Goal: Task Accomplishment & Management: Manage account settings

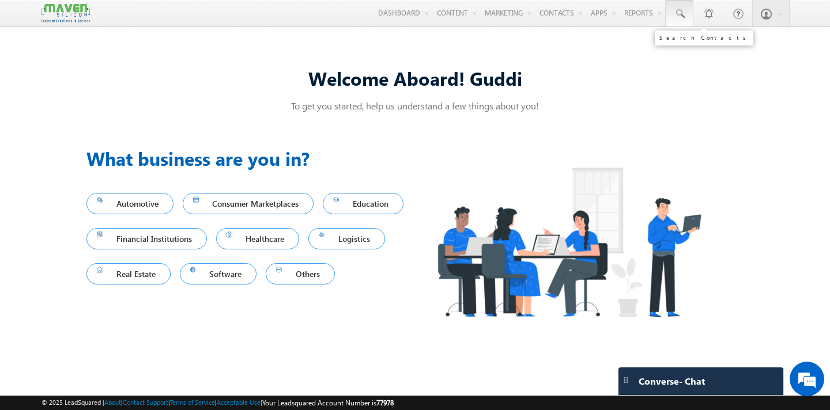
click at [680, 18] on span at bounding box center [680, 14] width 12 height 12
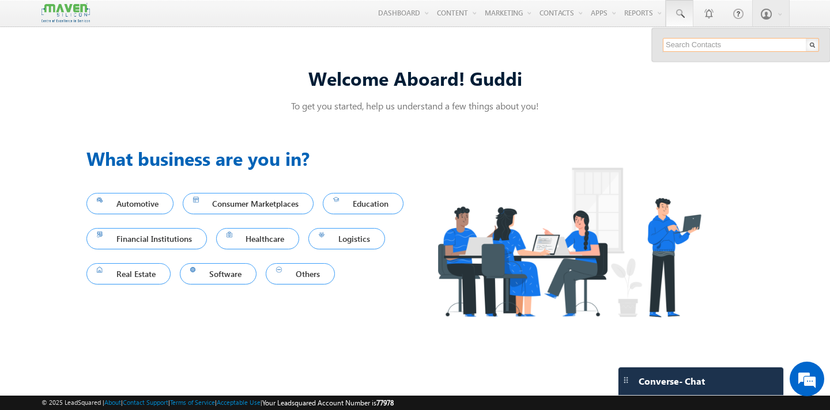
paste input "9538647552"
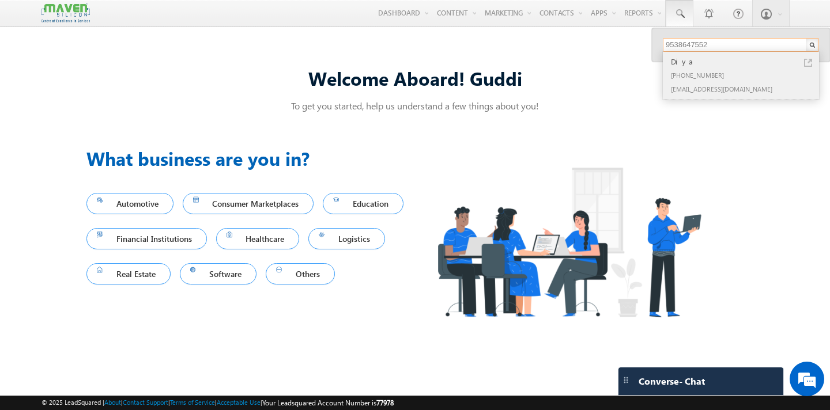
type input "9538647552"
click at [706, 70] on div "[PHONE_NUMBER]" at bounding box center [746, 75] width 154 height 14
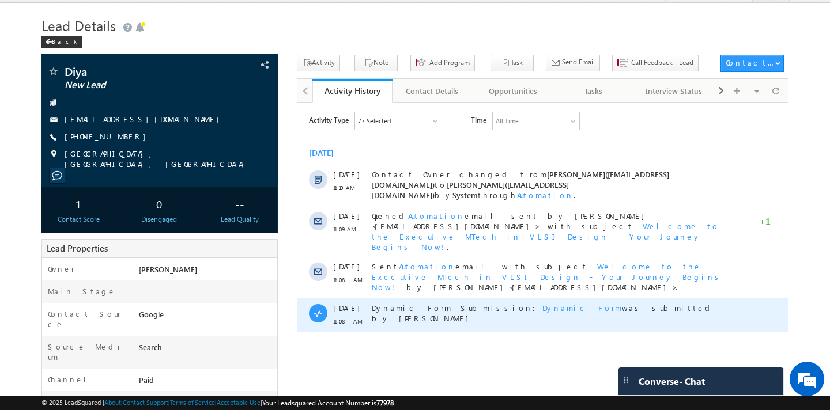
scroll to position [26, 0]
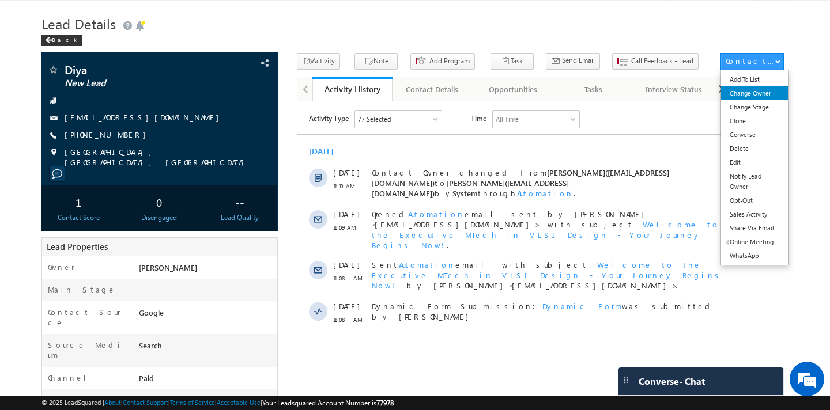
click at [764, 96] on link "Change Owner" at bounding box center [754, 93] width 67 height 14
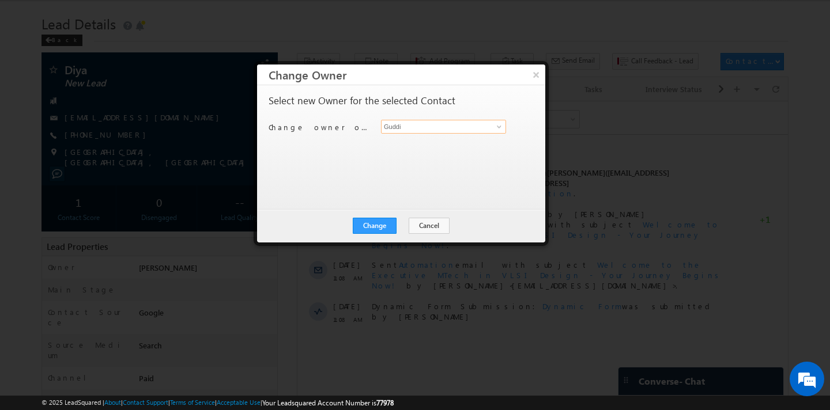
click at [414, 126] on input "Guddi" at bounding box center [443, 127] width 125 height 14
click at [418, 148] on span "lsq4@maven-silicon.com" at bounding box center [438, 149] width 104 height 9
type input "[PERSON_NAME]"
click at [376, 228] on button "Change" at bounding box center [375, 226] width 44 height 16
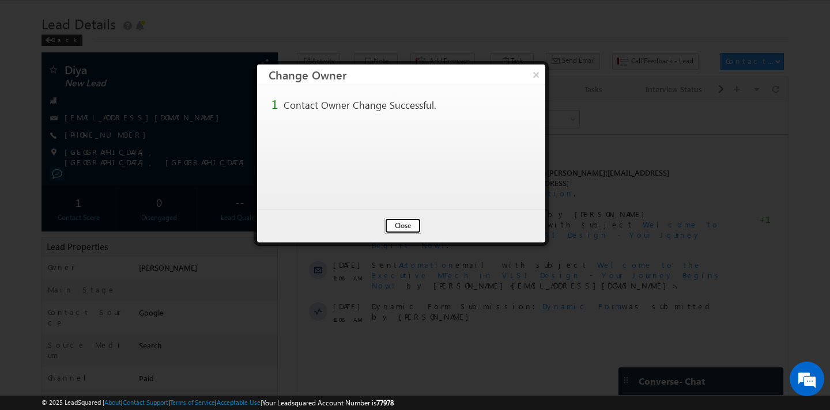
click at [399, 231] on button "Close" at bounding box center [402, 226] width 37 height 16
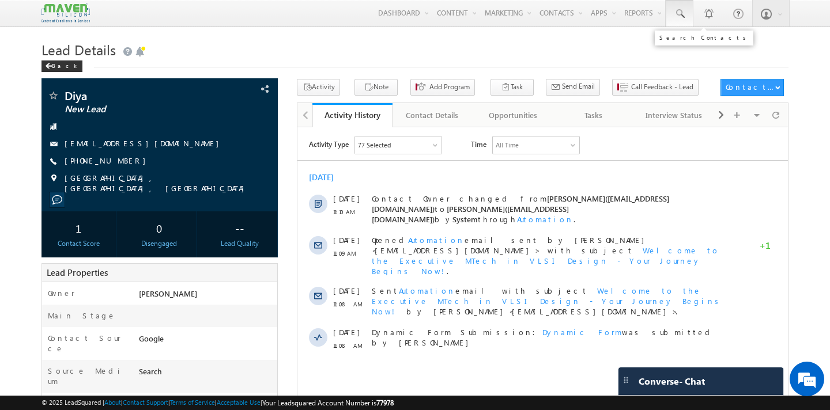
click at [677, 12] on span at bounding box center [680, 14] width 12 height 12
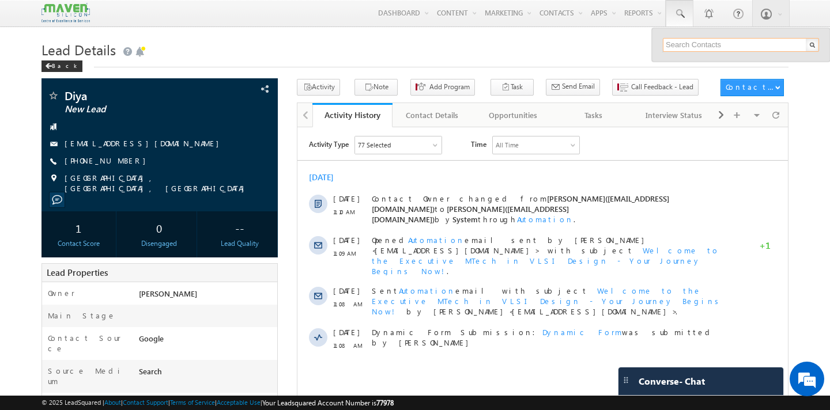
click at [678, 46] on input "text" at bounding box center [741, 45] width 156 height 14
paste input "8618429945"
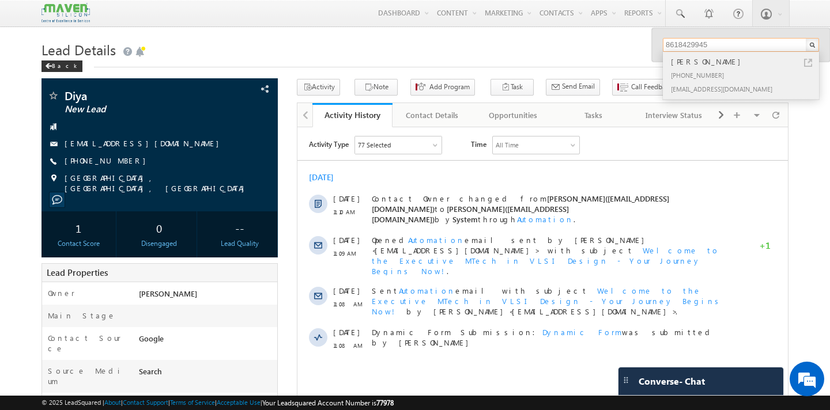
type input "8618429945"
click at [697, 65] on div "Vaishali Shenoy" at bounding box center [746, 61] width 154 height 13
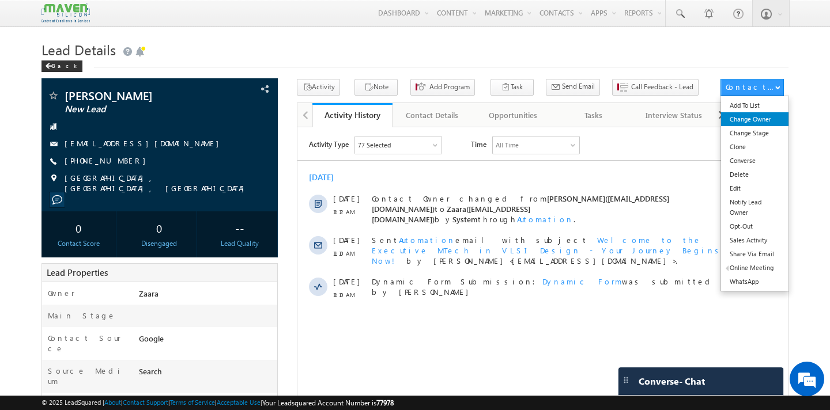
click at [771, 125] on link "Change Owner" at bounding box center [754, 119] width 67 height 14
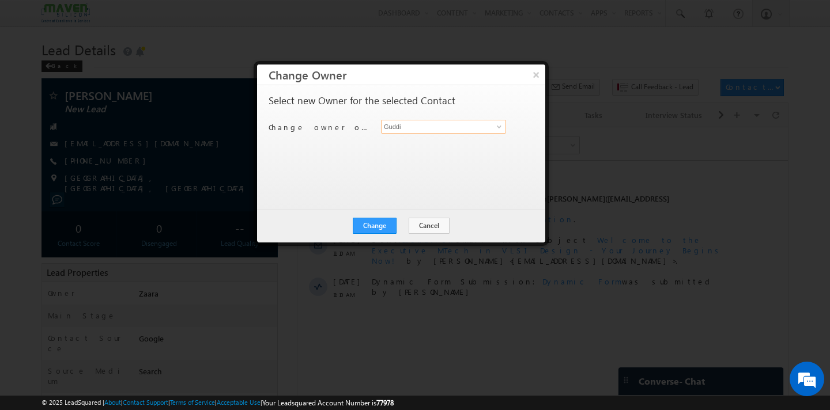
click at [425, 127] on input "Guddi" at bounding box center [443, 127] width 125 height 14
click at [391, 151] on span "[EMAIL_ADDRESS][DOMAIN_NAME]" at bounding box center [438, 149] width 104 height 9
type input "[PERSON_NAME]"
click at [385, 231] on button "Change" at bounding box center [375, 226] width 44 height 16
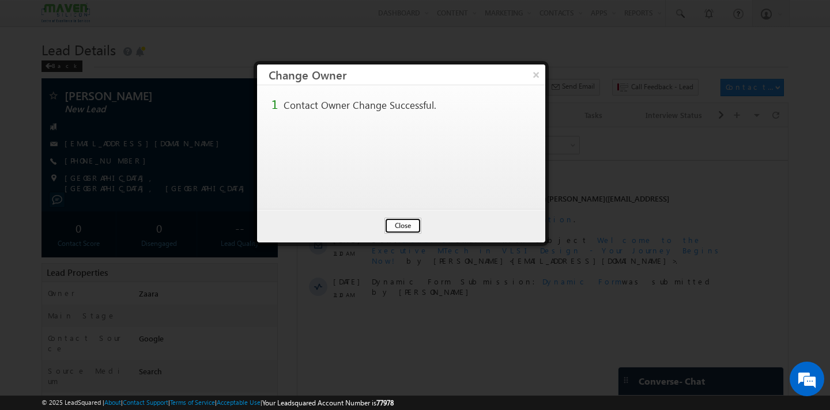
click at [405, 226] on button "Close" at bounding box center [402, 226] width 37 height 16
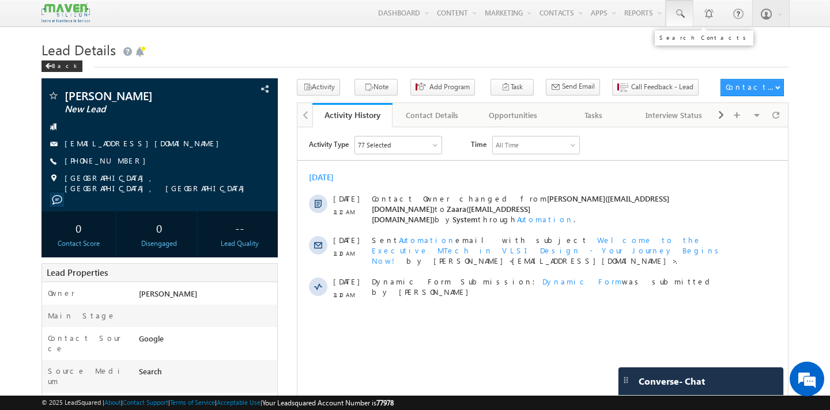
click at [681, 10] on span at bounding box center [680, 14] width 12 height 12
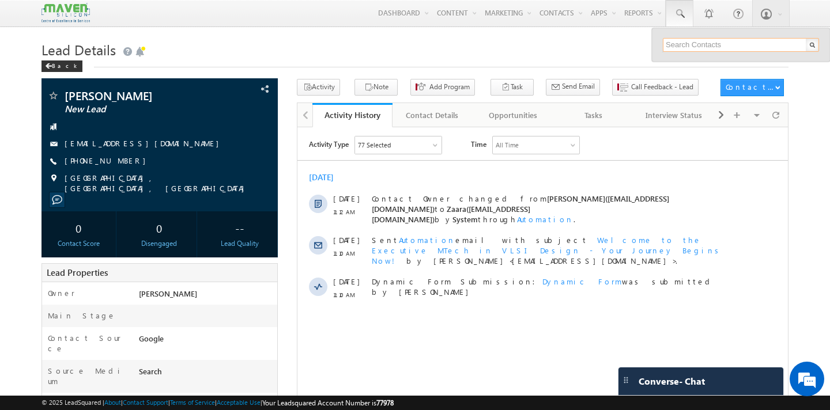
click at [689, 47] on input "text" at bounding box center [741, 45] width 156 height 14
paste input "[EMAIL_ADDRESS][DOMAIN_NAME]"
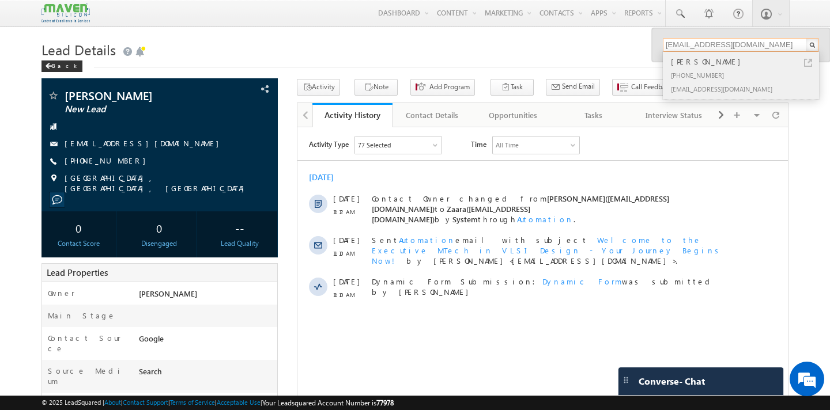
type input "[EMAIL_ADDRESS][DOMAIN_NAME]"
click at [694, 67] on div "[PERSON_NAME]" at bounding box center [746, 61] width 154 height 13
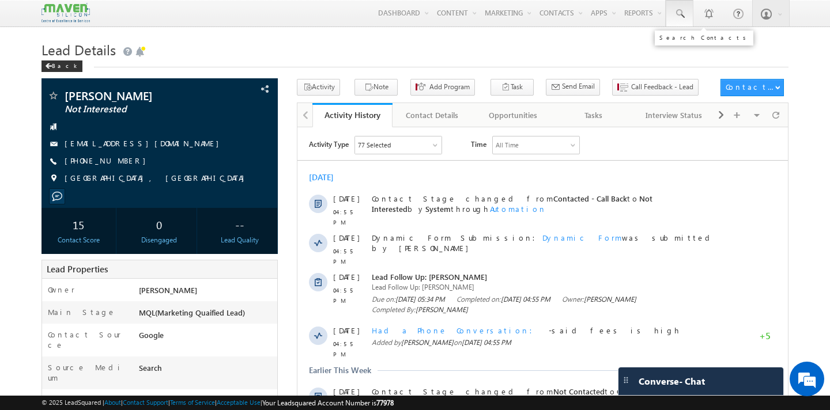
click at [677, 9] on span at bounding box center [680, 14] width 12 height 12
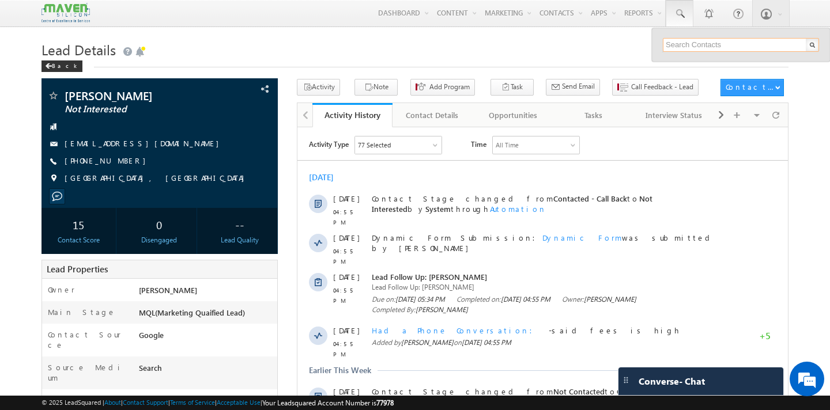
click at [681, 46] on input "text" at bounding box center [741, 45] width 156 height 14
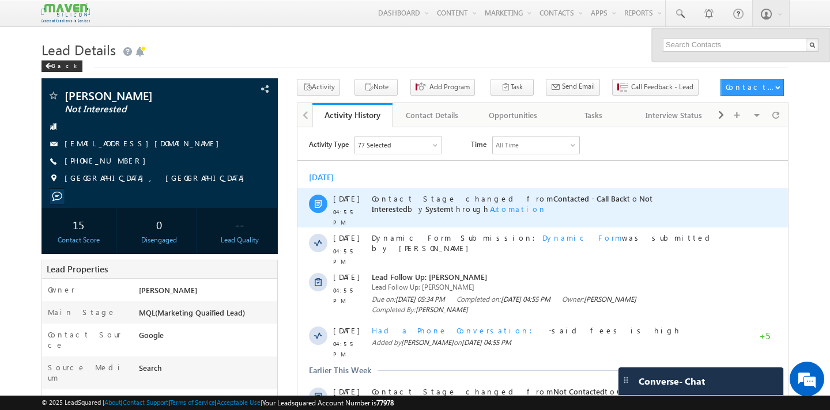
click at [610, 195] on span "Contact Stage changed from Contacted - Call Back to Not Interested by System th…" at bounding box center [512, 203] width 281 height 20
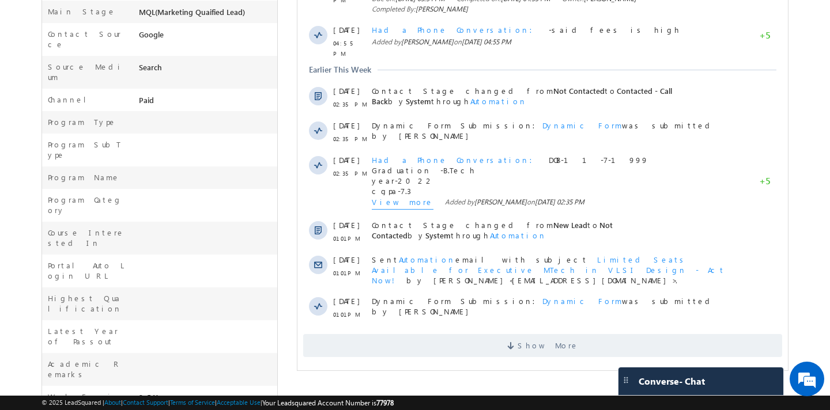
scroll to position [307, 0]
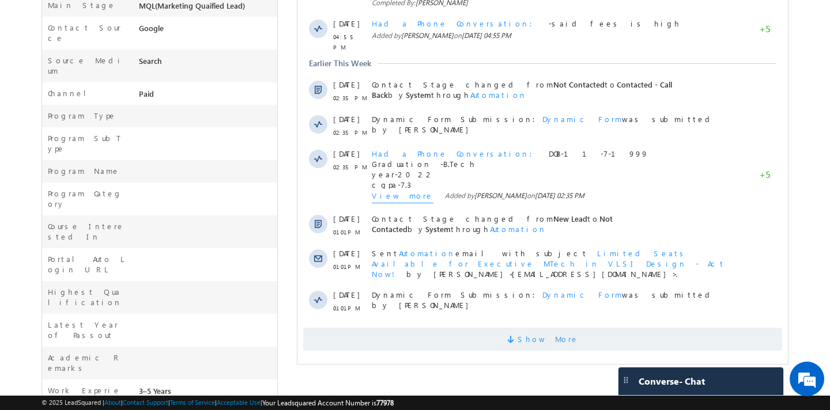
click at [561, 328] on span "Show More" at bounding box center [548, 339] width 61 height 23
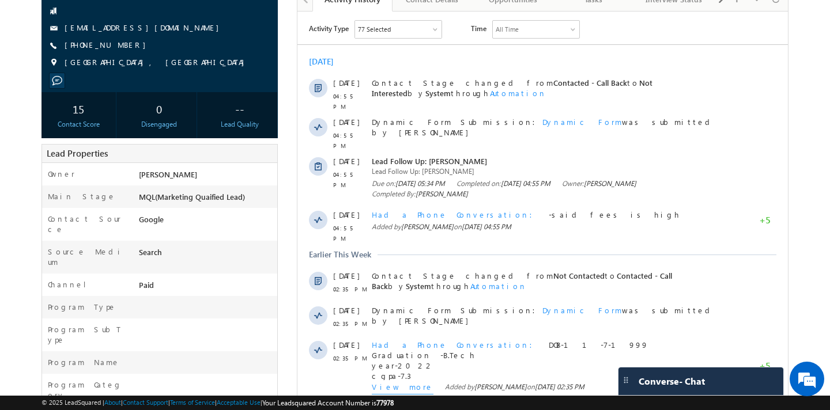
scroll to position [0, 0]
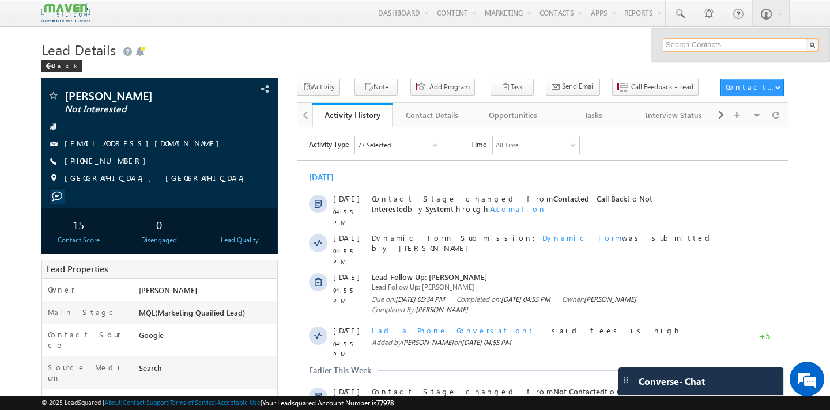
click at [697, 42] on input "text" at bounding box center [741, 45] width 156 height 14
paste input "hanamantagarjanal12@gmail.com"
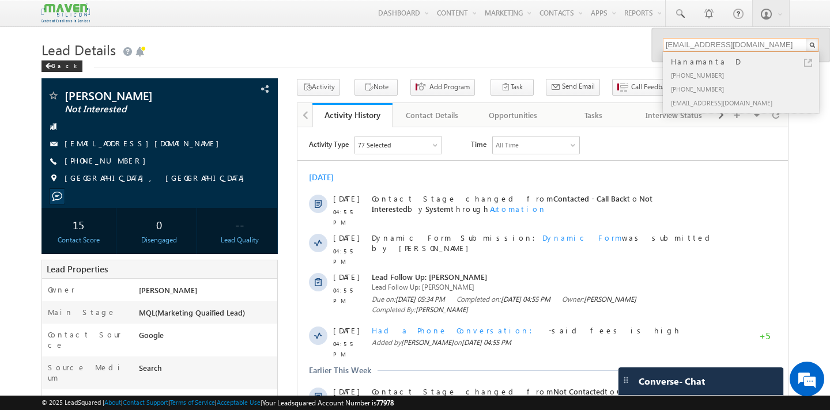
type input "hanamantagarjanal12@gmail.com"
click at [706, 73] on div "+91-7337780086" at bounding box center [746, 75] width 154 height 14
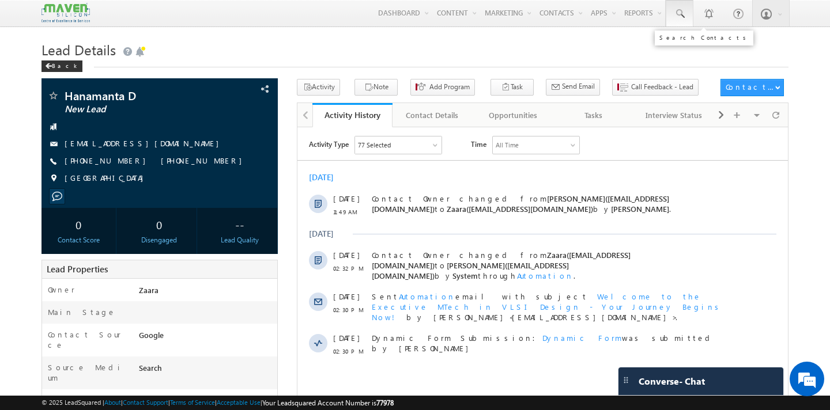
click at [679, 14] on span at bounding box center [680, 14] width 12 height 12
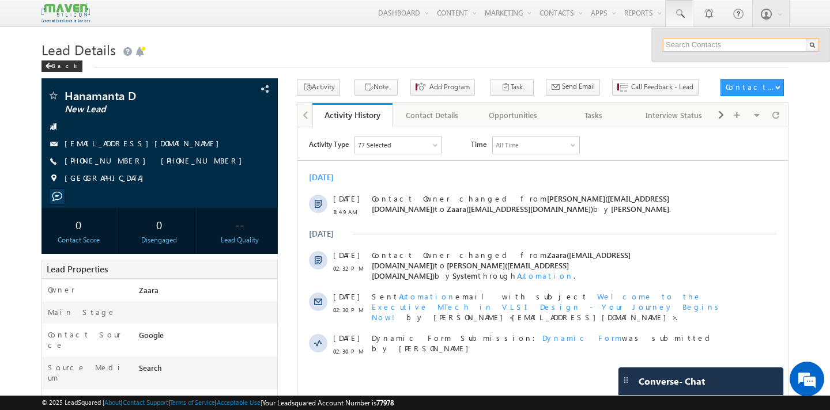
click at [686, 44] on input "text" at bounding box center [741, 45] width 156 height 14
paste input "[EMAIL_ADDRESS][DOMAIN_NAME]"
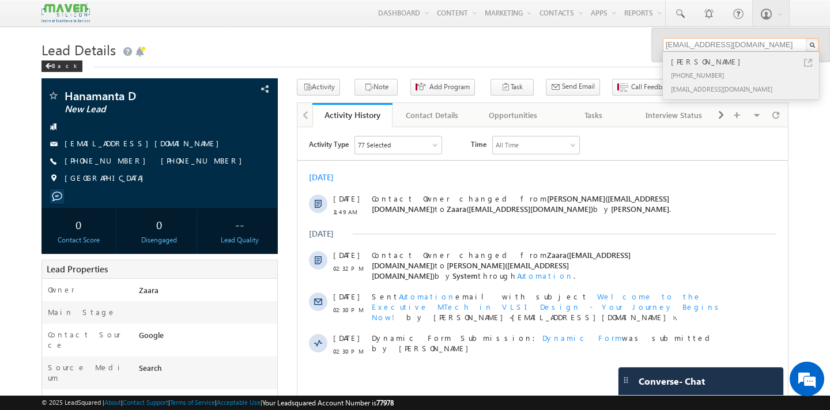
type input "[EMAIL_ADDRESS][DOMAIN_NAME]"
click at [699, 73] on div "[PHONE_NUMBER]" at bounding box center [746, 75] width 154 height 14
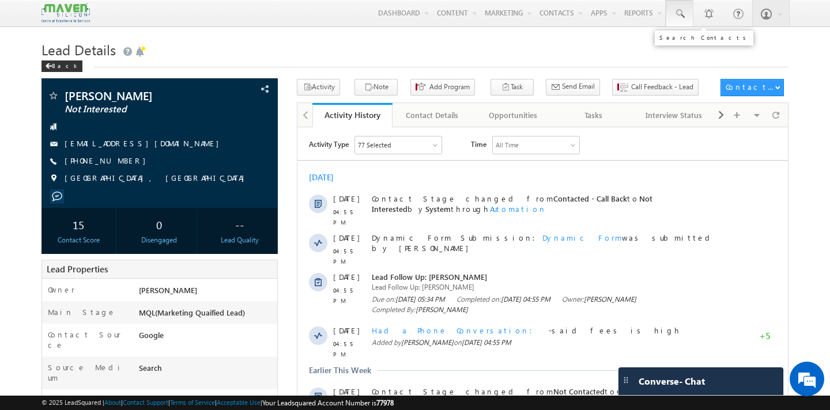
click at [673, 10] on link at bounding box center [680, 13] width 28 height 27
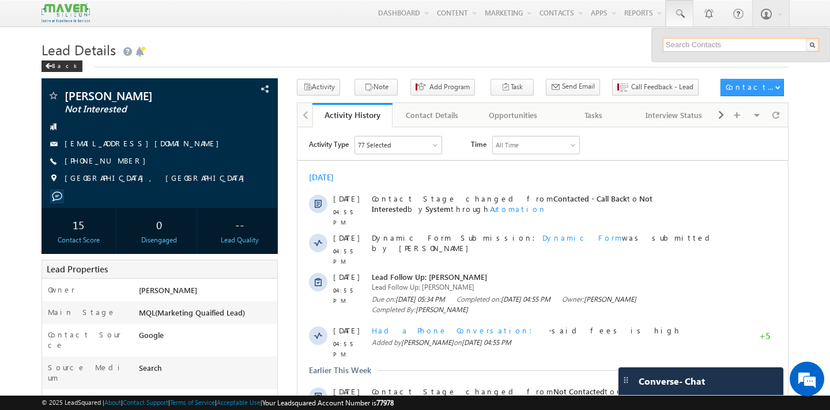
paste input "[EMAIL_ADDRESS][DOMAIN_NAME]"
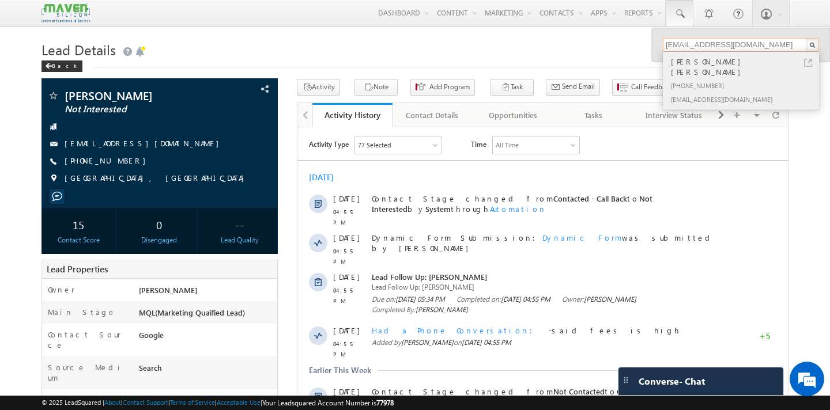
type input "[EMAIL_ADDRESS][DOMAIN_NAME]"
click at [712, 66] on div "[PERSON_NAME] [PERSON_NAME]" at bounding box center [746, 66] width 154 height 23
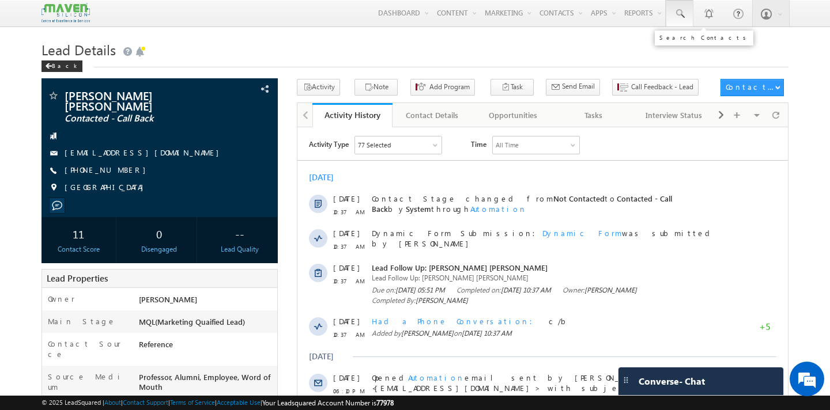
click at [682, 11] on span at bounding box center [680, 14] width 12 height 12
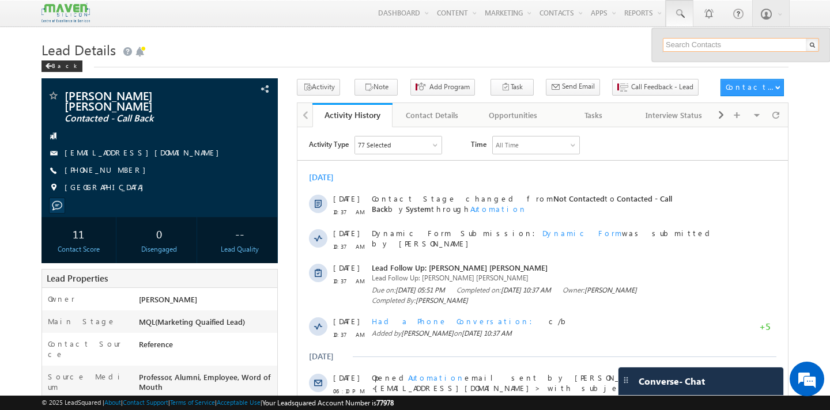
click at [695, 48] on input "text" at bounding box center [741, 45] width 156 height 14
paste input "8105108111"
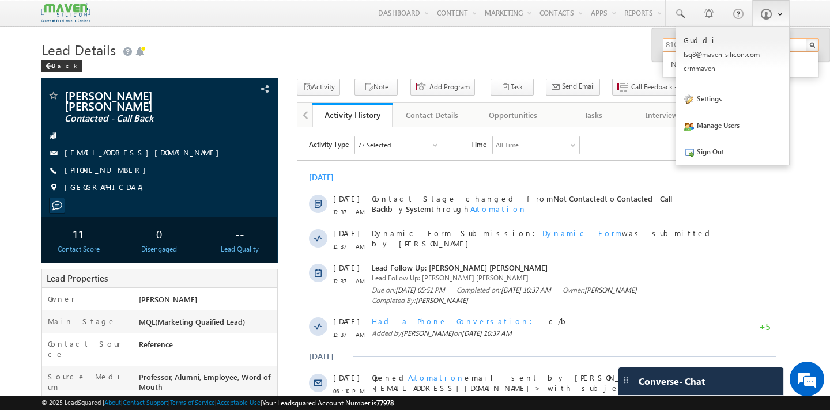
type input "8105108111"
click at [767, 14] on span at bounding box center [766, 14] width 12 height 12
click at [717, 153] on link "Sign Out" at bounding box center [732, 151] width 113 height 27
